Goal: Register for event/course: Register for event/course

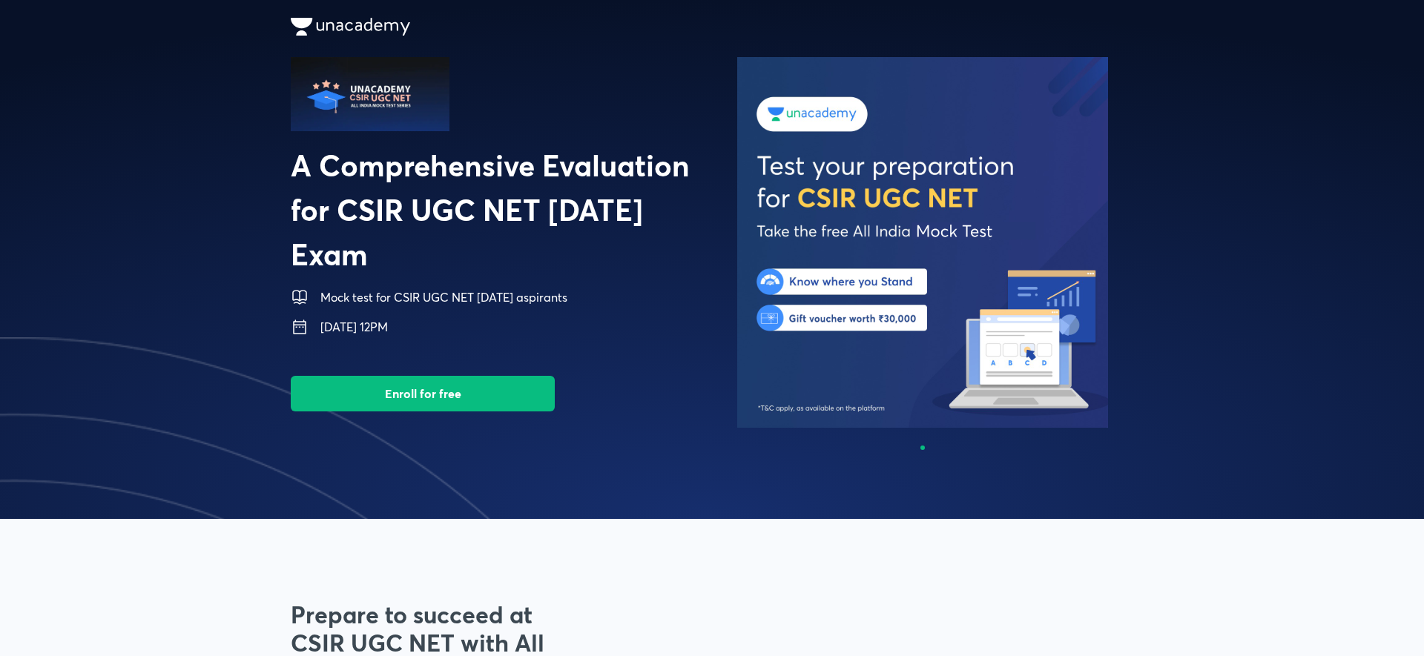
click at [499, 391] on button "Enroll for free" at bounding box center [423, 394] width 264 height 36
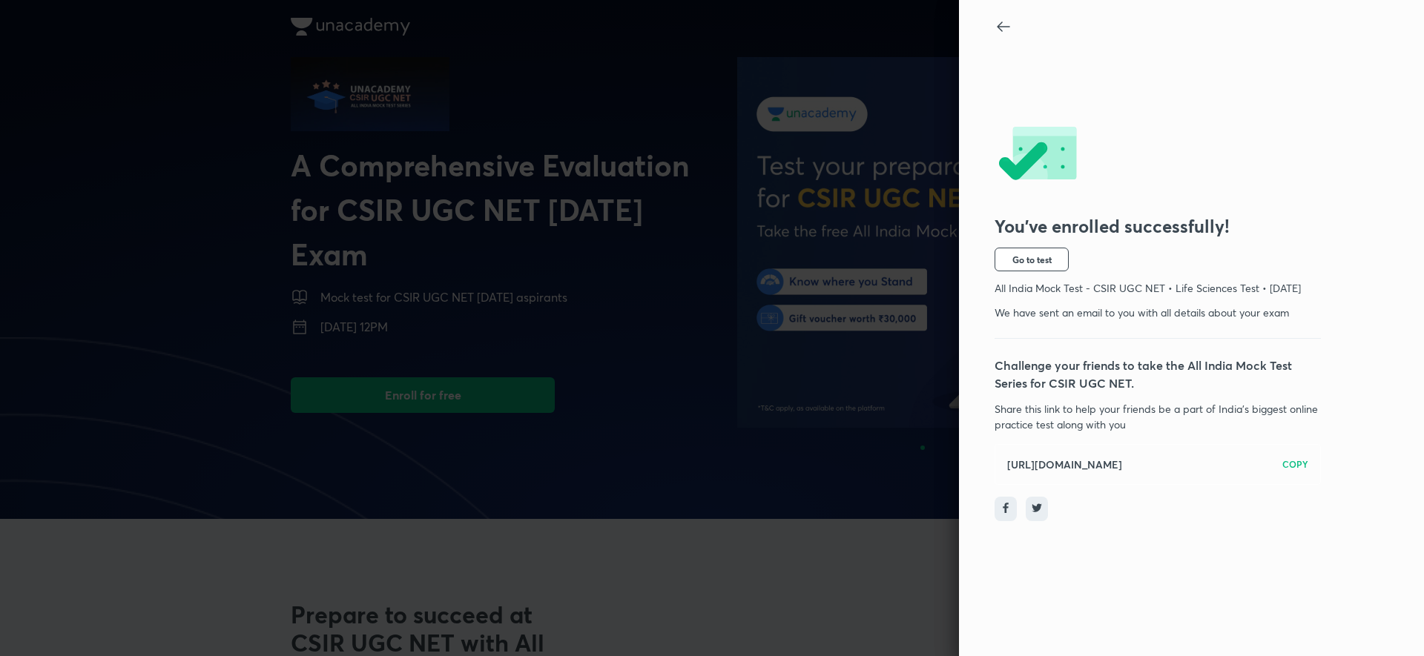
click at [996, 20] on icon at bounding box center [1003, 27] width 18 height 18
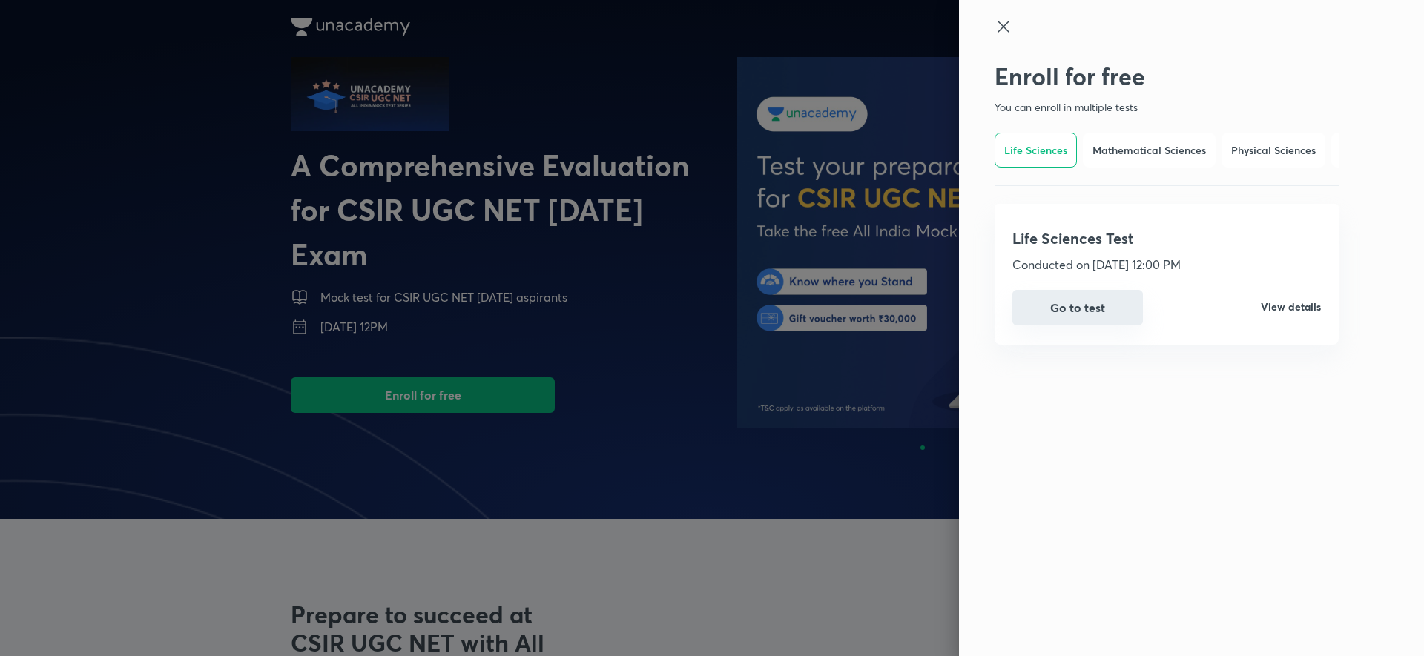
click at [1083, 297] on button "Go to test" at bounding box center [1077, 308] width 130 height 36
click at [1077, 295] on button "Go to test" at bounding box center [1077, 308] width 130 height 36
click at [1155, 152] on h6 "Mathematical Sciences" at bounding box center [1148, 150] width 113 height 16
click at [1100, 300] on button "Enroll now" at bounding box center [1077, 308] width 130 height 36
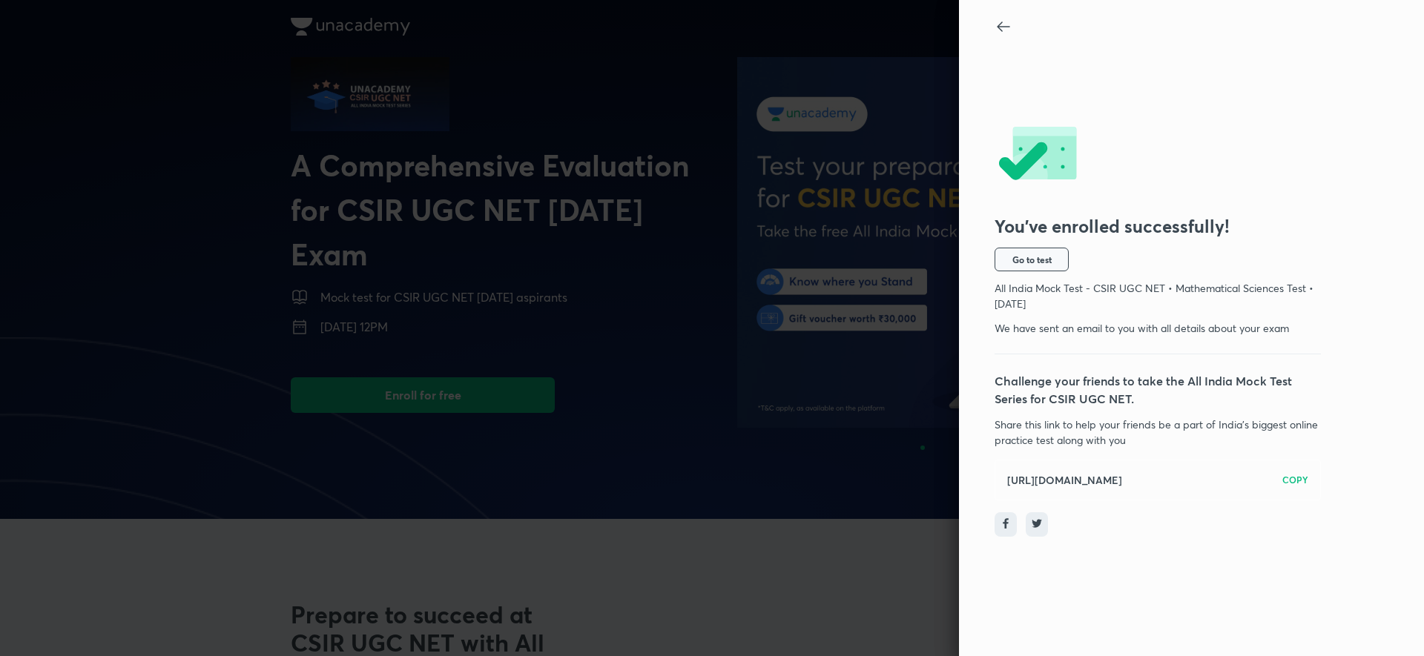
click at [1054, 270] on button "Go to test" at bounding box center [1031, 260] width 74 height 24
click at [1002, 34] on icon at bounding box center [1003, 27] width 18 height 18
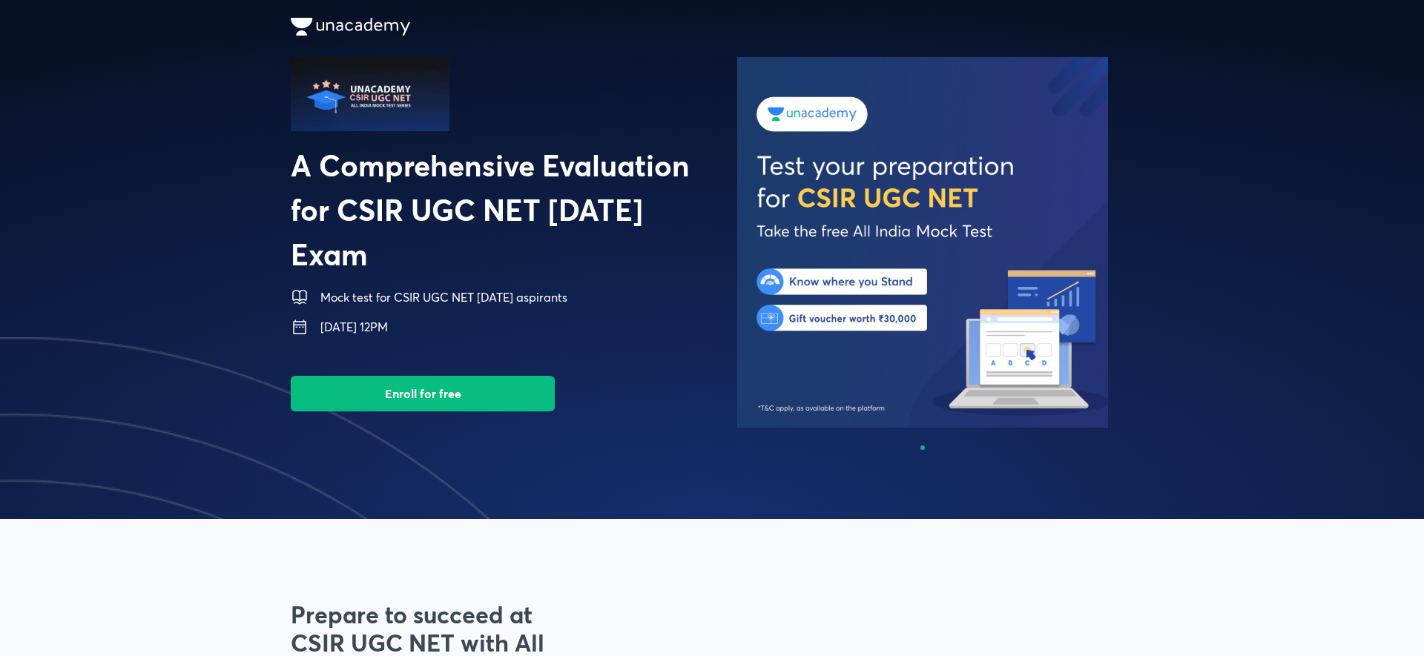
click at [459, 379] on button "Enroll for free" at bounding box center [423, 394] width 264 height 36
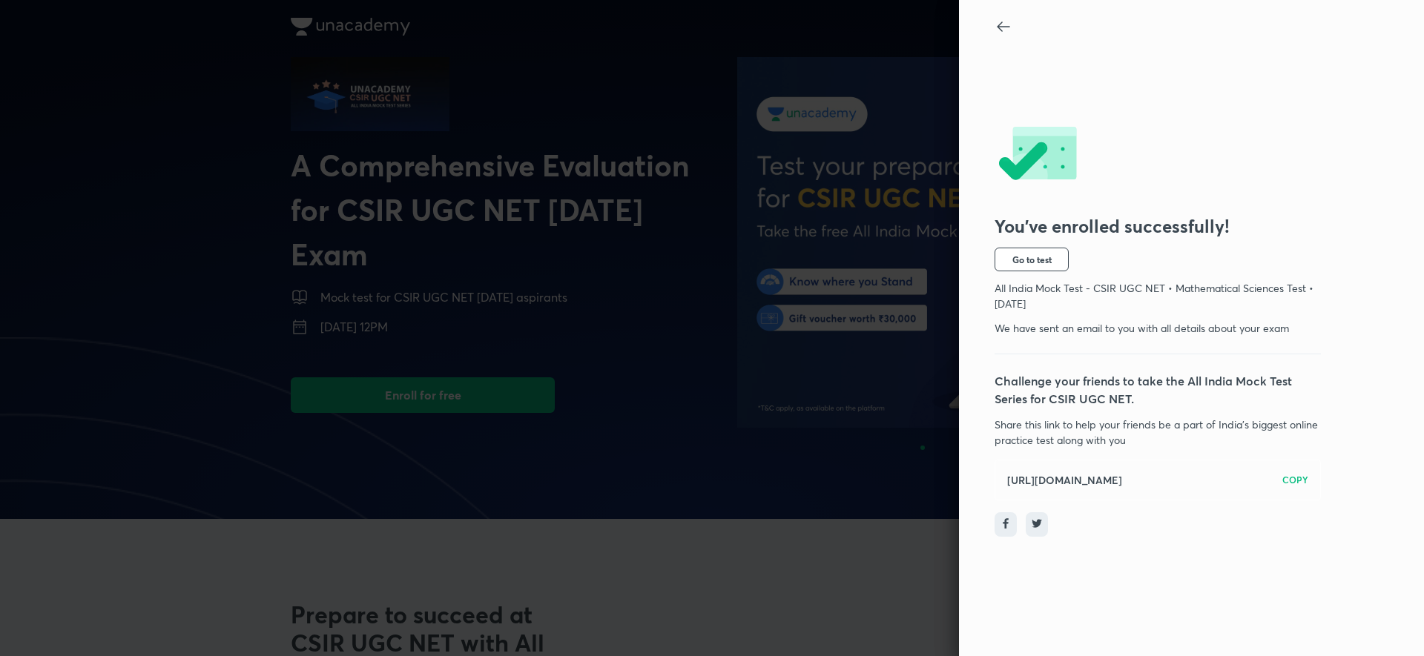
click at [1000, 30] on icon at bounding box center [1002, 27] width 13 height 10
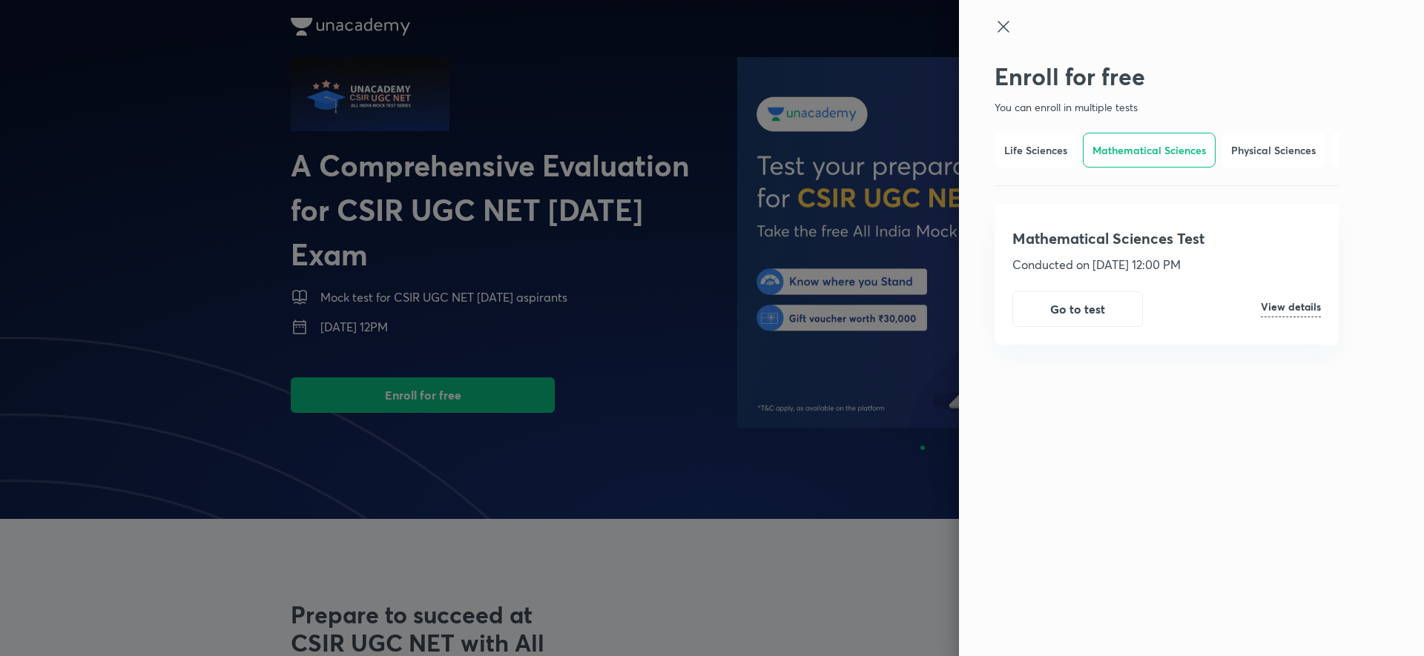
click at [1217, 155] on div "Life Sciences Mathematical Sciences Physical Sciences Chemical Sciences" at bounding box center [1166, 159] width 344 height 53
click at [1237, 155] on h6 "Physical Sciences" at bounding box center [1273, 150] width 85 height 16
click at [1117, 288] on div "Physical Sciences Test Conducted on 20th Jul, 12:00 PM Enroll now View details" at bounding box center [1166, 274] width 344 height 141
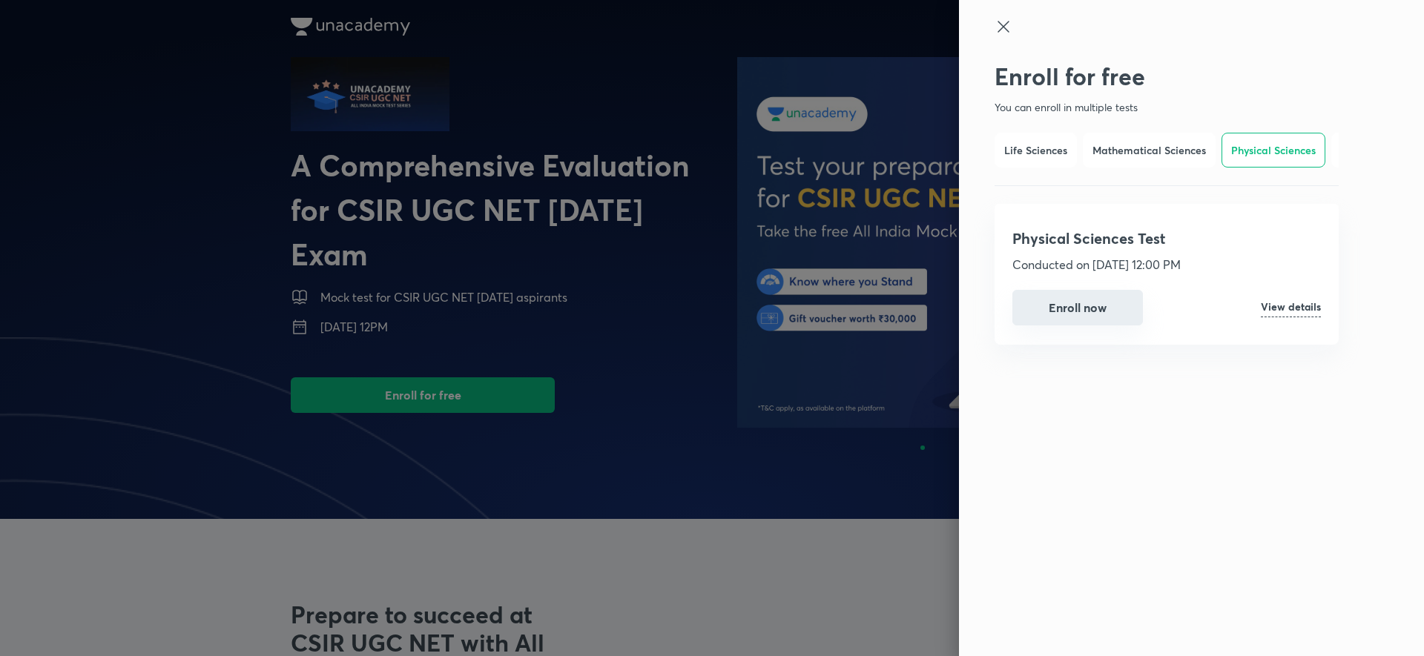
click at [1091, 316] on button "Enroll now" at bounding box center [1077, 308] width 130 height 36
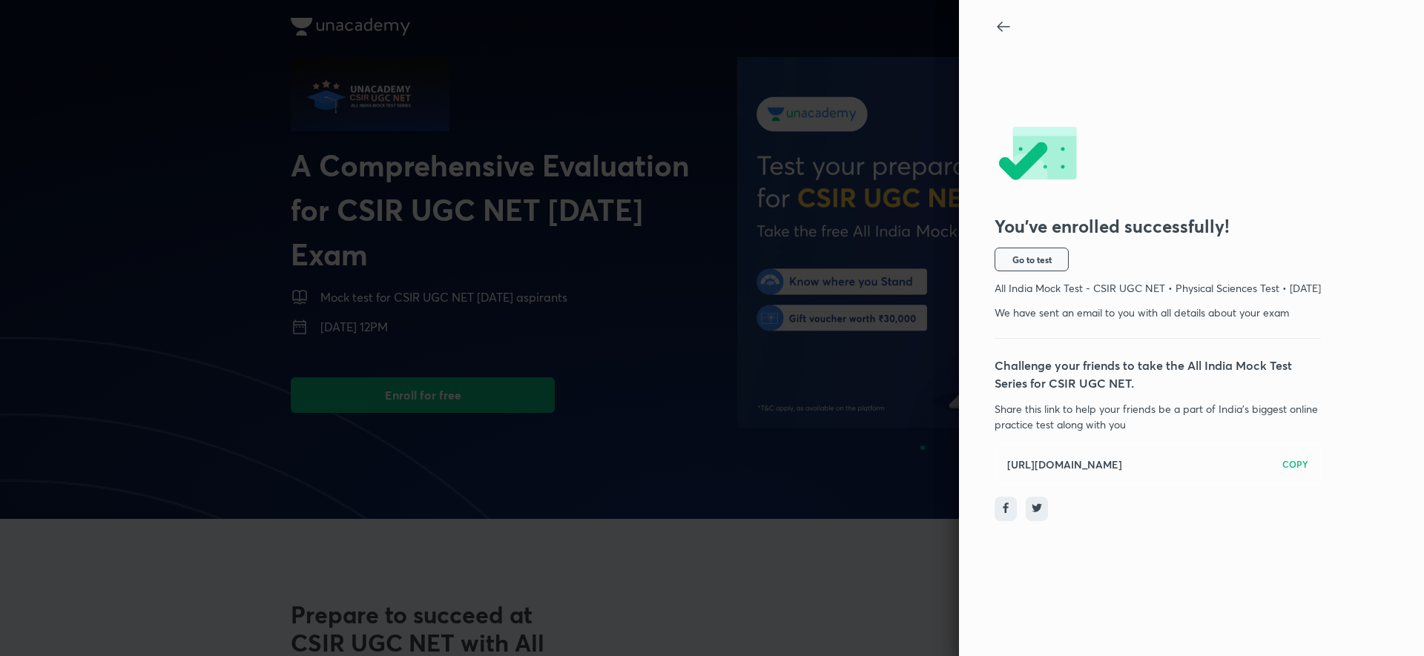
click at [1030, 254] on span "Go to test" at bounding box center [1031, 260] width 39 height 12
click at [1008, 32] on icon at bounding box center [1003, 27] width 18 height 18
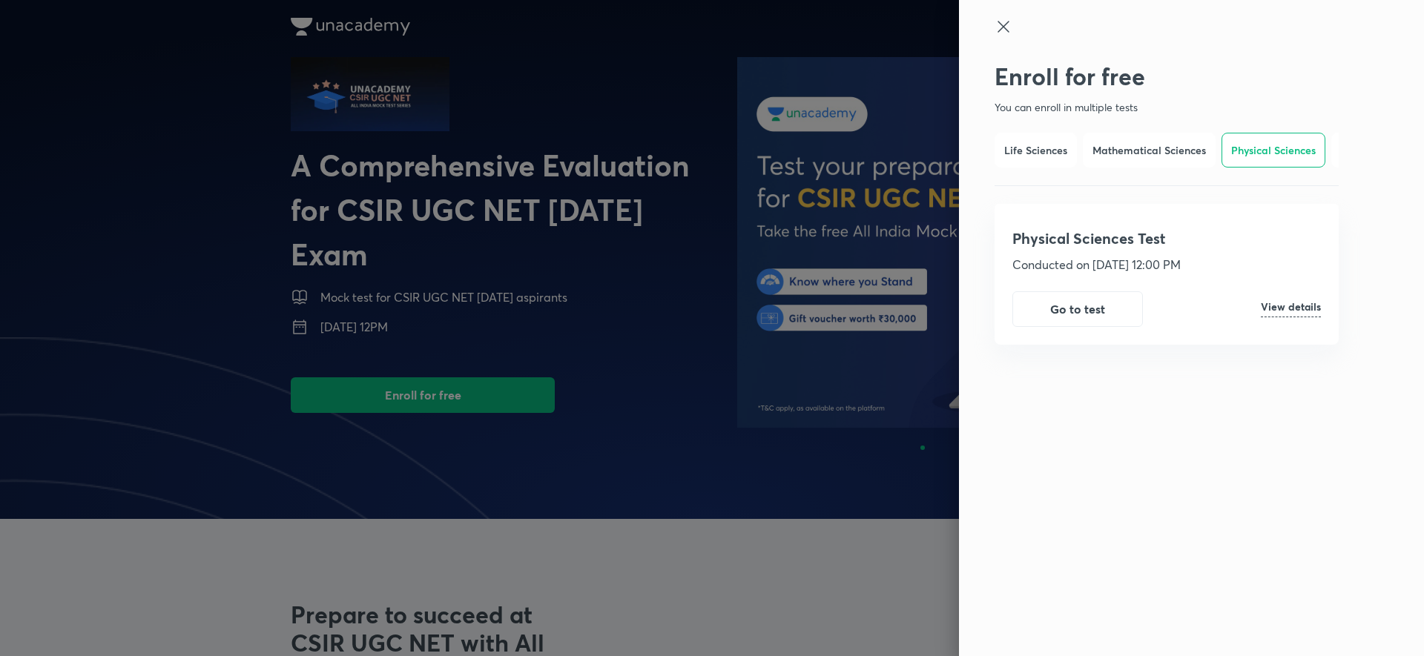
click at [1038, 157] on h6 "Life Sciences" at bounding box center [1035, 150] width 63 height 16
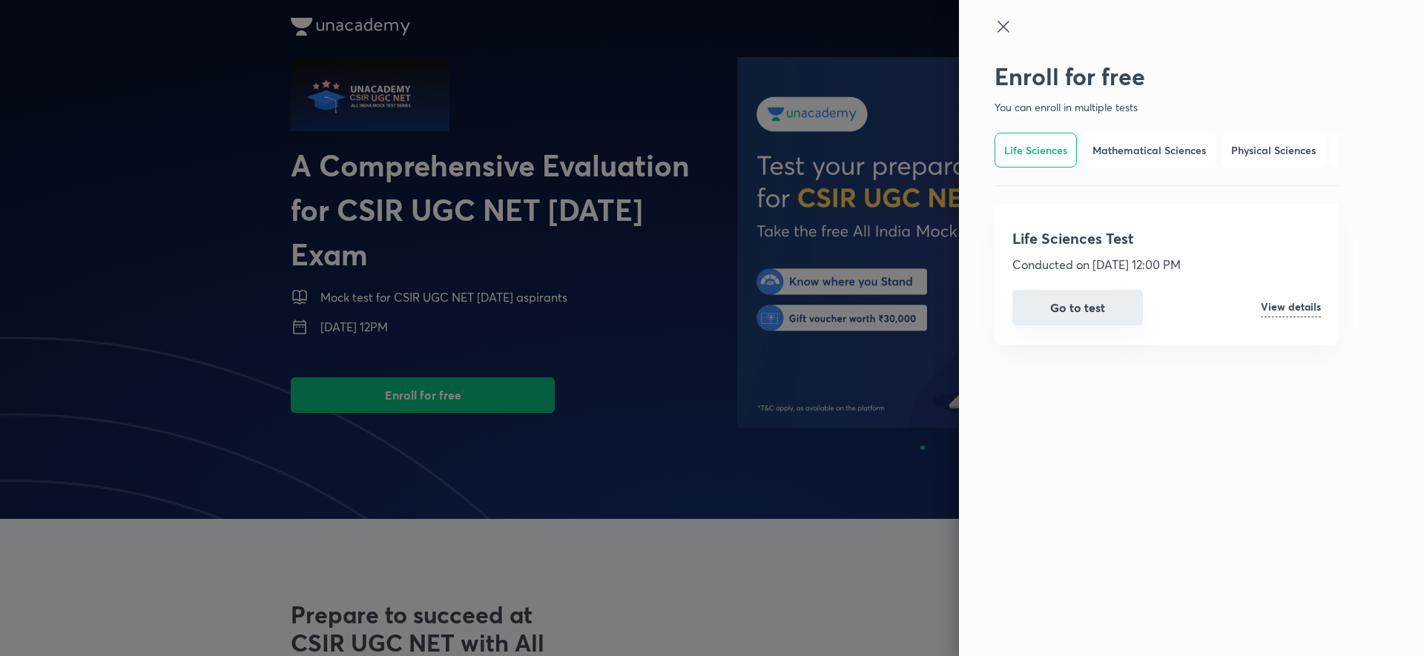
click at [1091, 300] on button "Go to test" at bounding box center [1077, 308] width 130 height 36
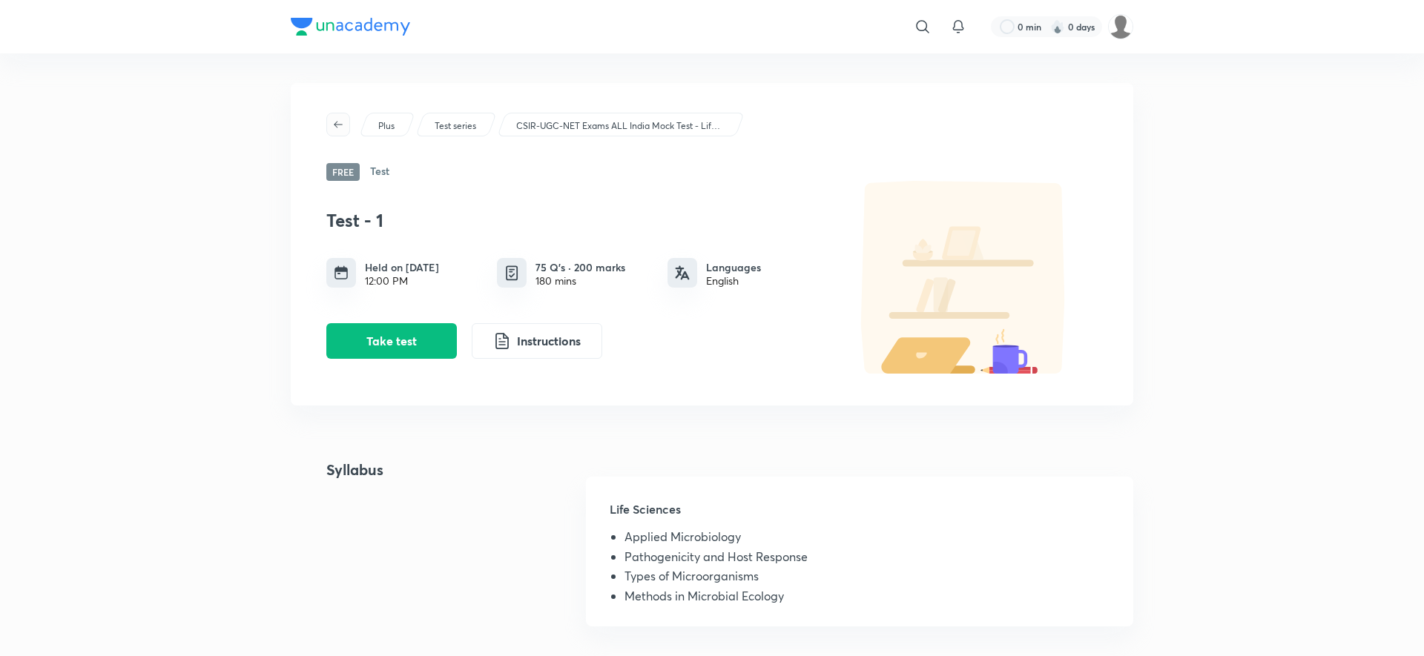
click at [340, 135] on button "button" at bounding box center [338, 125] width 24 height 24
click at [345, 119] on span "button" at bounding box center [338, 125] width 22 height 12
click at [338, 122] on icon "button" at bounding box center [338, 125] width 12 height 12
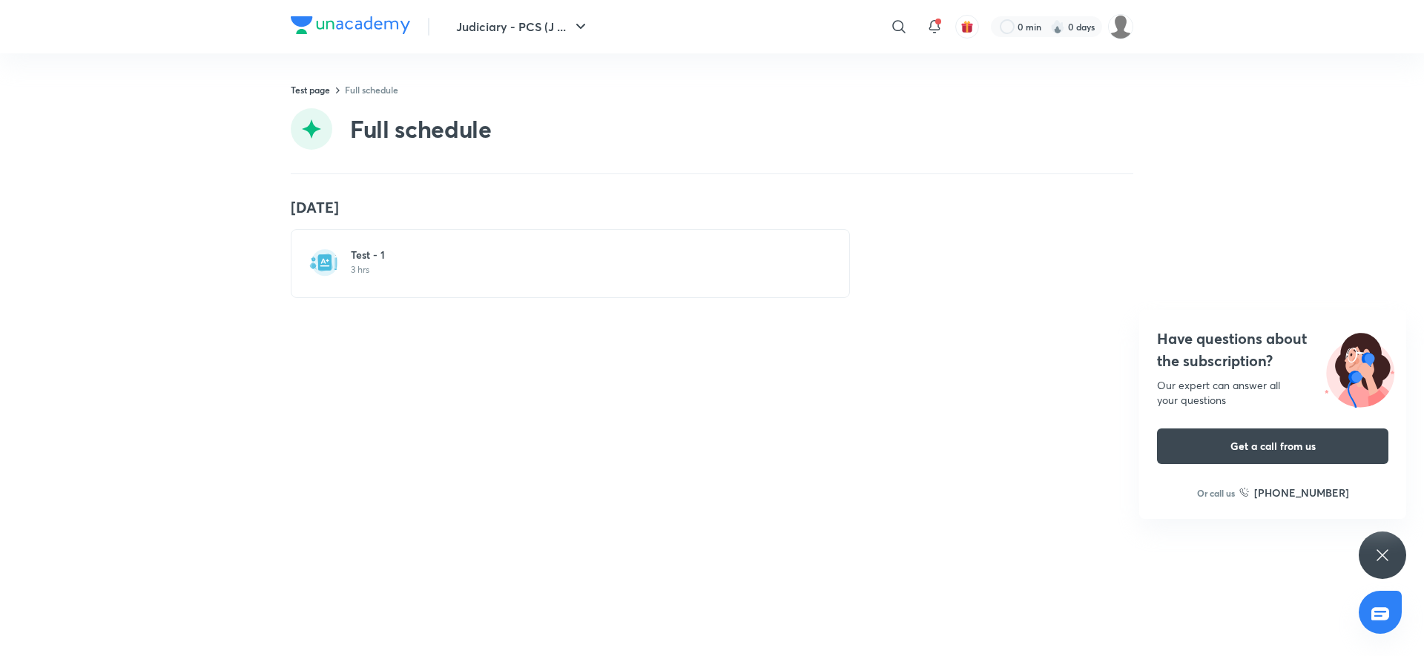
click at [357, 225] on div "20 Jul Test - 1 3 hrs" at bounding box center [712, 248] width 842 height 100
click at [351, 264] on p "3 hrs" at bounding box center [579, 270] width 457 height 12
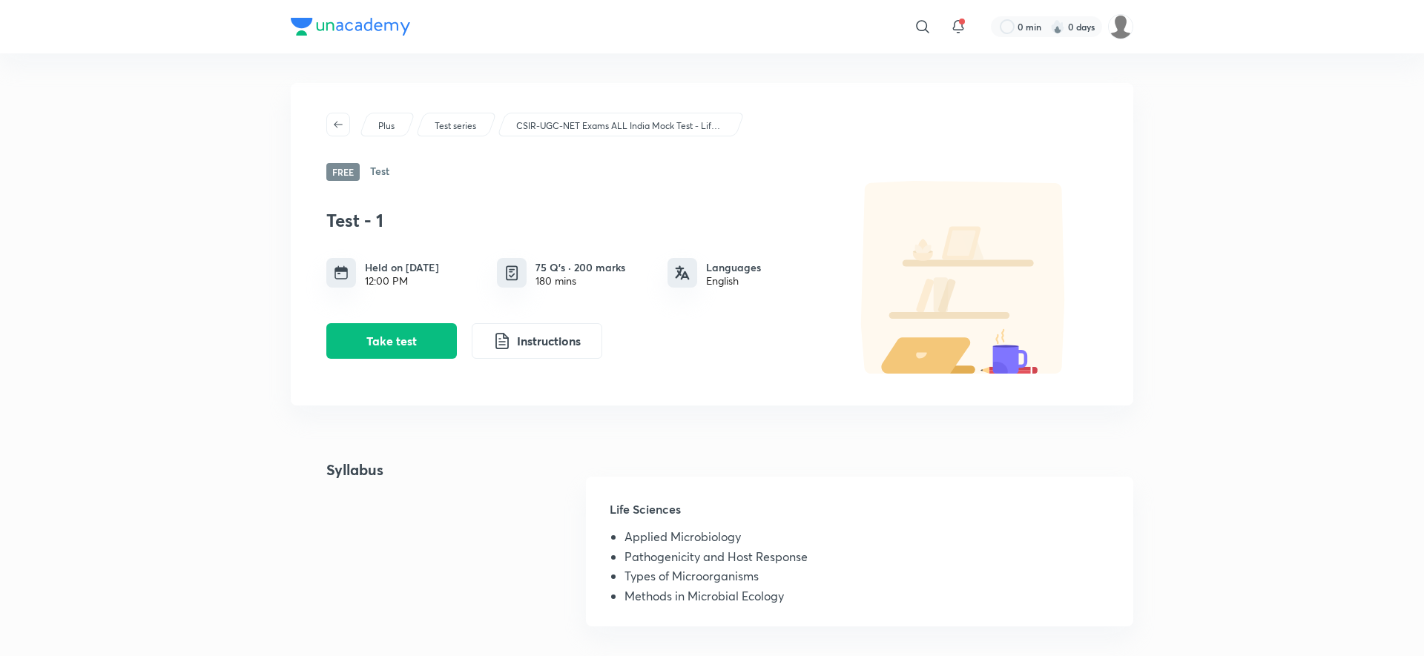
click at [337, 137] on div "Plus Test series CSIR-UGC-NET Exams ALL India Mock Test - Life Sciences Free Te…" at bounding box center [712, 244] width 842 height 323
click at [341, 122] on icon "button" at bounding box center [338, 125] width 12 height 12
